Goal: Task Accomplishment & Management: Manage account settings

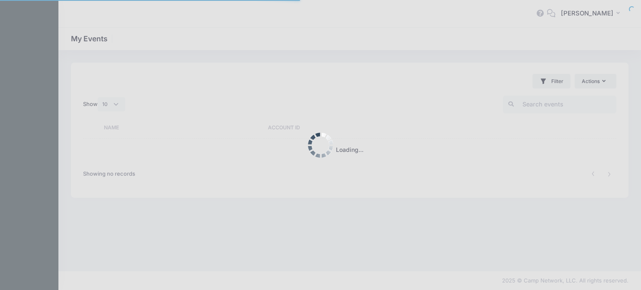
select select "10"
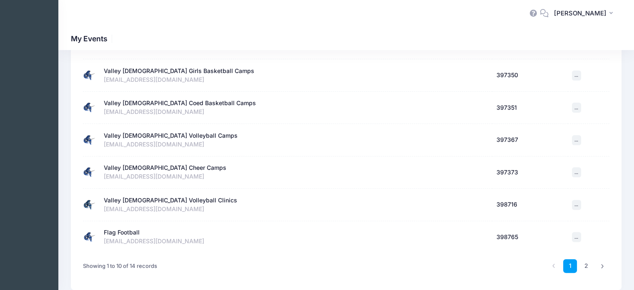
scroll to position [239, 0]
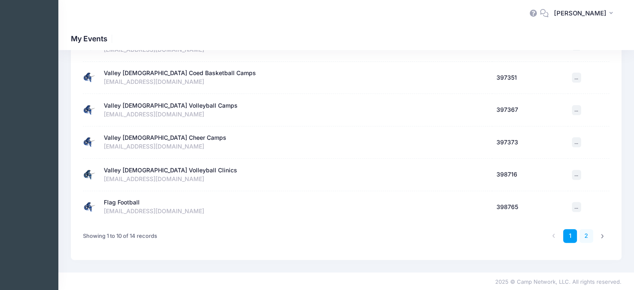
click at [585, 233] on link "2" at bounding box center [587, 236] width 14 height 14
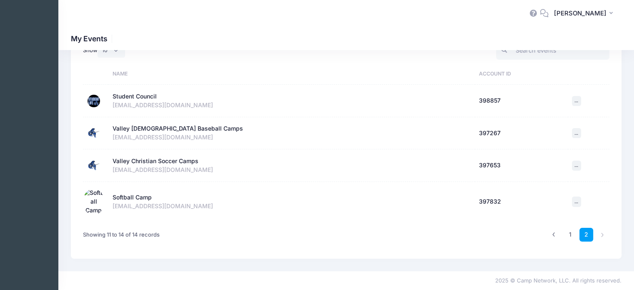
scroll to position [45, 0]
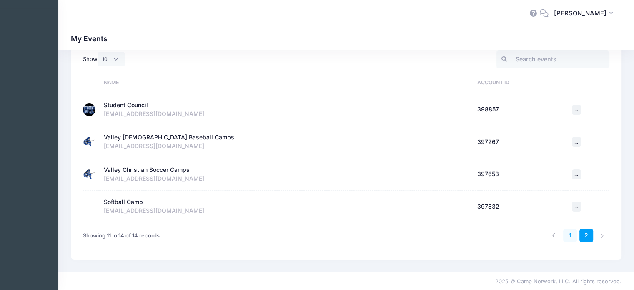
click at [571, 234] on link "1" at bounding box center [570, 236] width 14 height 14
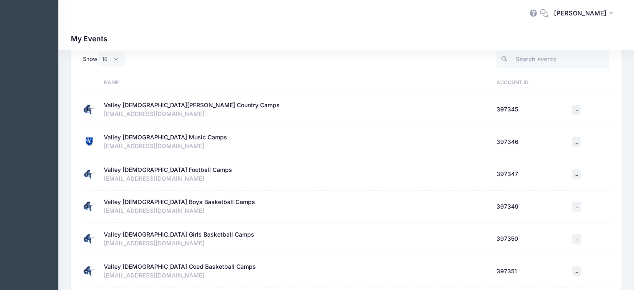
scroll to position [239, 0]
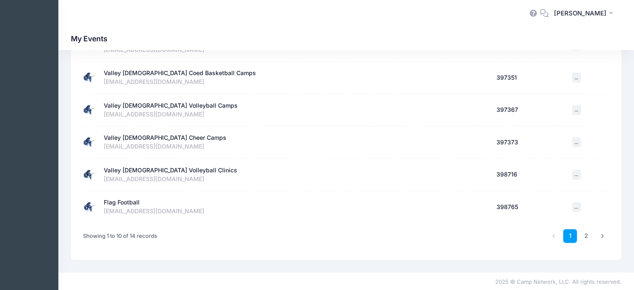
click at [169, 136] on div "Valley [DEMOGRAPHIC_DATA] Cheer Camps" at bounding box center [165, 137] width 123 height 9
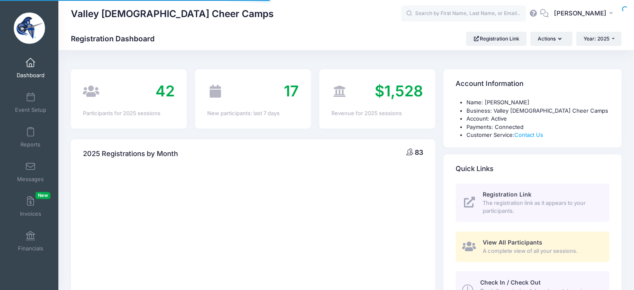
select select
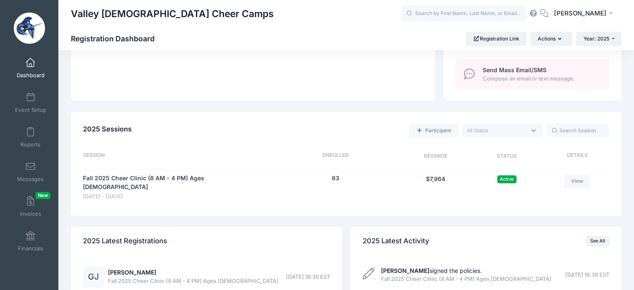
scroll to position [375, 0]
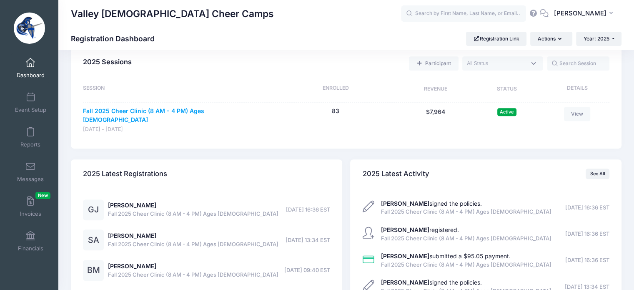
click at [193, 110] on link "Fall 2025 Cheer Clinic (8 AM - 4 PM) Ages 5 - 13" at bounding box center [176, 116] width 186 height 18
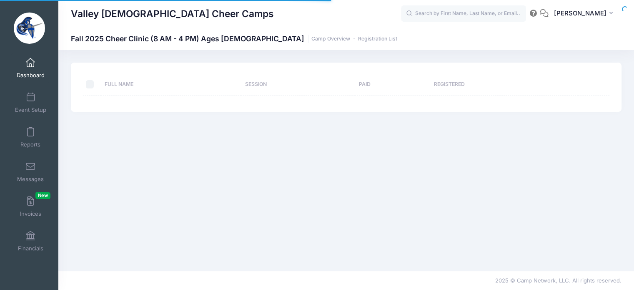
select select "10"
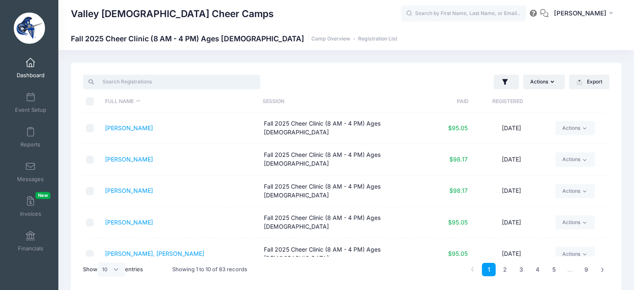
click at [130, 81] on input "search" at bounding box center [171, 82] width 177 height 14
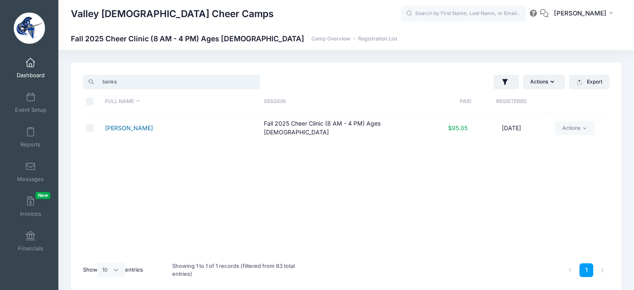
type input "banks"
click at [137, 125] on link "Banks, Kamiyah" at bounding box center [129, 127] width 48 height 7
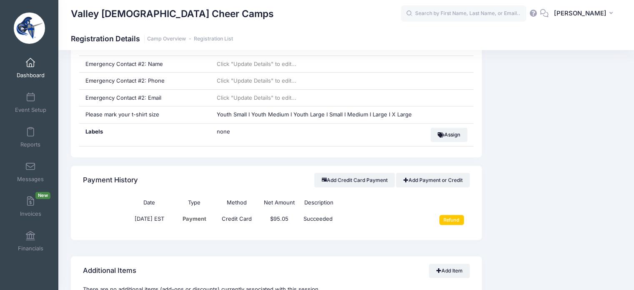
scroll to position [542, 0]
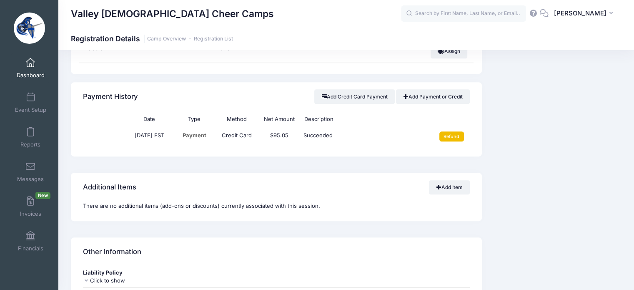
click at [451, 135] on input "Refund" at bounding box center [452, 136] width 25 height 10
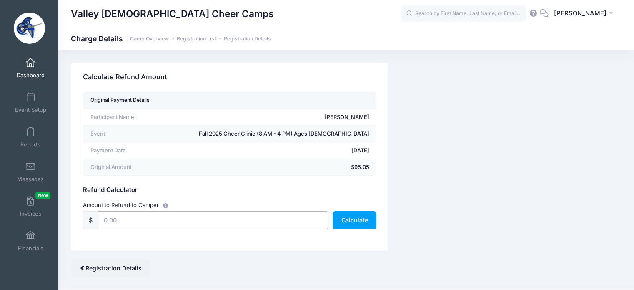
click at [126, 219] on input "text" at bounding box center [213, 220] width 231 height 18
click at [357, 226] on button "Calculate" at bounding box center [355, 220] width 44 height 18
drag, startPoint x: 133, startPoint y: 219, endPoint x: 60, endPoint y: 214, distance: 74.0
click at [60, 214] on div "Camp Network returns it's fee when there is a full refund. Stripe also returns …" at bounding box center [346, 170] width 576 height 214
type input "80.00"
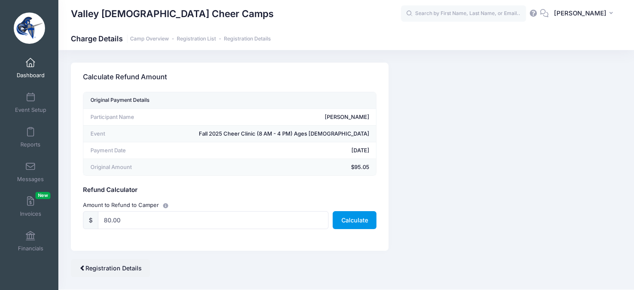
click at [346, 225] on button "Calculate" at bounding box center [355, 220] width 44 height 18
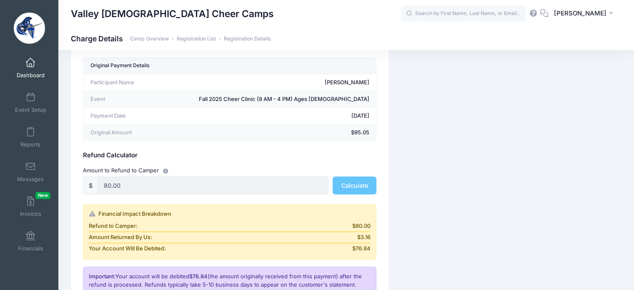
scroll to position [83, 0]
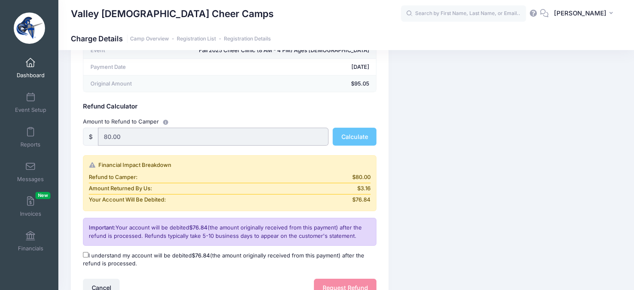
drag, startPoint x: 122, startPoint y: 136, endPoint x: 90, endPoint y: 136, distance: 31.3
click at [90, 136] on div "$ 80.00" at bounding box center [206, 137] width 246 height 18
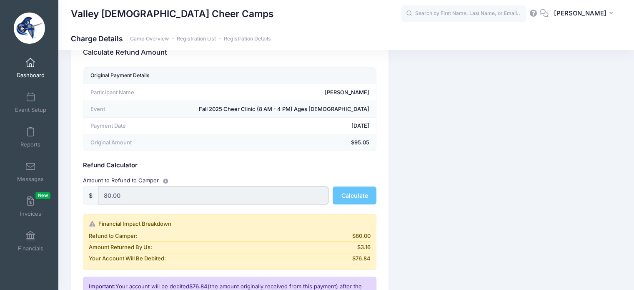
scroll to position [0, 0]
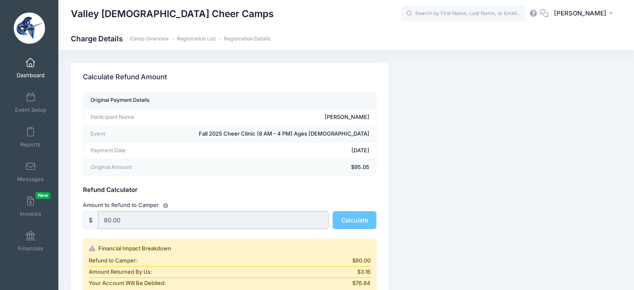
click at [136, 220] on input "80.00" at bounding box center [213, 220] width 231 height 18
drag, startPoint x: 124, startPoint y: 221, endPoint x: 78, endPoint y: 218, distance: 46.4
click at [78, 218] on div "Original Payment Details Participant Name Kamiyah Banks Event Fall 2025 Cheer C…" at bounding box center [230, 241] width 318 height 299
click at [175, 212] on input "80.00" at bounding box center [213, 220] width 231 height 18
drag, startPoint x: 131, startPoint y: 221, endPoint x: 75, endPoint y: 221, distance: 55.5
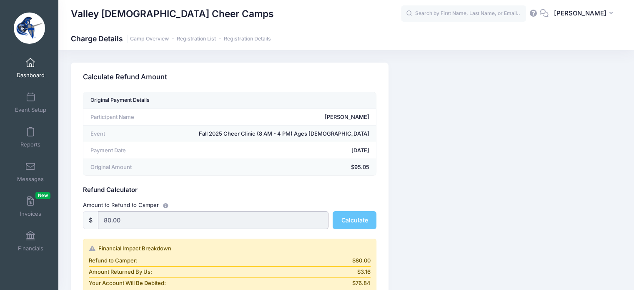
click at [75, 221] on div "Original Payment Details Participant Name Kamiyah Banks Event Fall 2025 Cheer C…" at bounding box center [230, 241] width 318 height 299
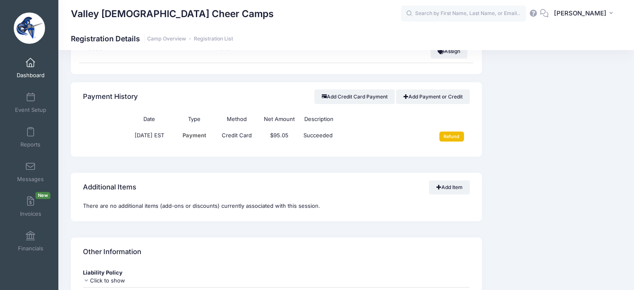
click at [452, 135] on input "Refund" at bounding box center [452, 136] width 25 height 10
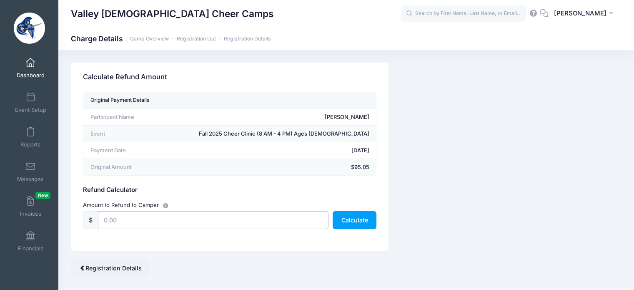
click at [134, 217] on input "text" at bounding box center [213, 220] width 231 height 18
drag, startPoint x: 132, startPoint y: 218, endPoint x: 97, endPoint y: 220, distance: 35.1
click at [96, 221] on div "$" at bounding box center [206, 220] width 246 height 18
type input "95.05"
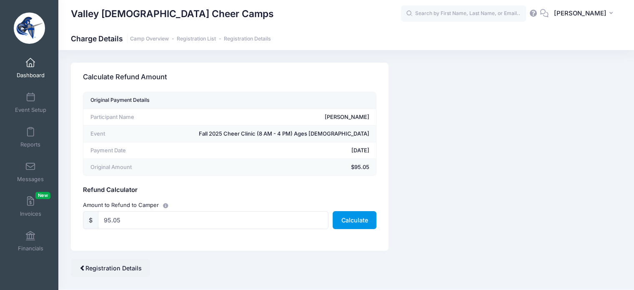
click at [358, 223] on button "Calculate" at bounding box center [355, 220] width 44 height 18
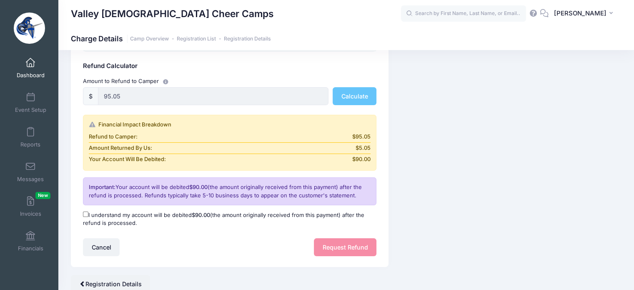
scroll to position [125, 0]
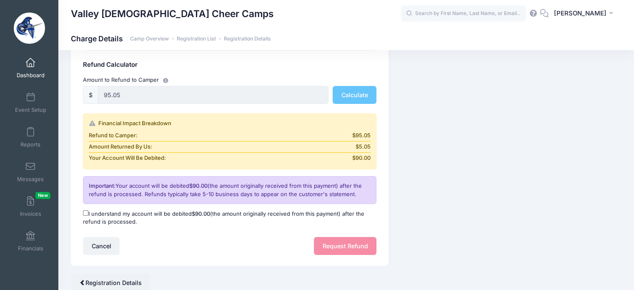
click at [85, 211] on input "I understand my account will be debited $90.00 (the amount originally received …" at bounding box center [85, 212] width 5 height 5
checkbox input "true"
click at [349, 246] on button "Request Refund" at bounding box center [345, 246] width 63 height 18
